Goal: Navigation & Orientation: Find specific page/section

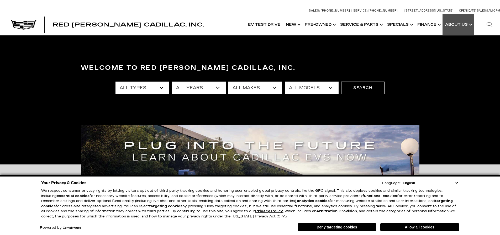
click at [463, 26] on link "Show About Us" at bounding box center [458, 24] width 31 height 21
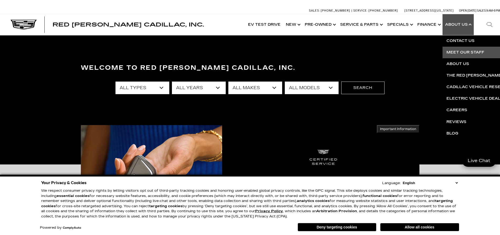
click at [458, 51] on link "Meet Our Staff" at bounding box center [506, 53] width 127 height 12
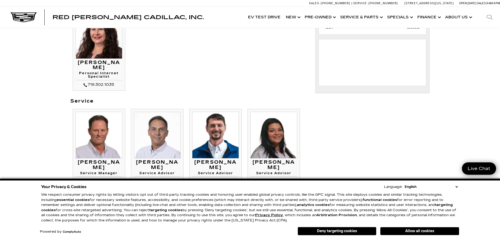
scroll to position [342, 0]
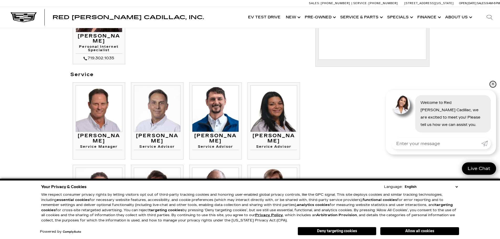
click at [492, 85] on link "✕" at bounding box center [493, 84] width 6 height 6
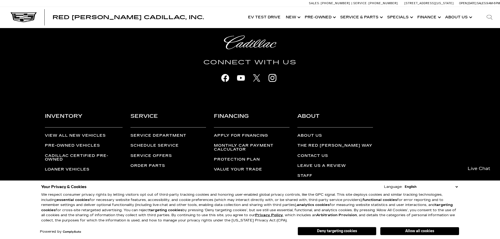
scroll to position [741, 0]
